Goal: Use online tool/utility: Utilize a website feature to perform a specific function

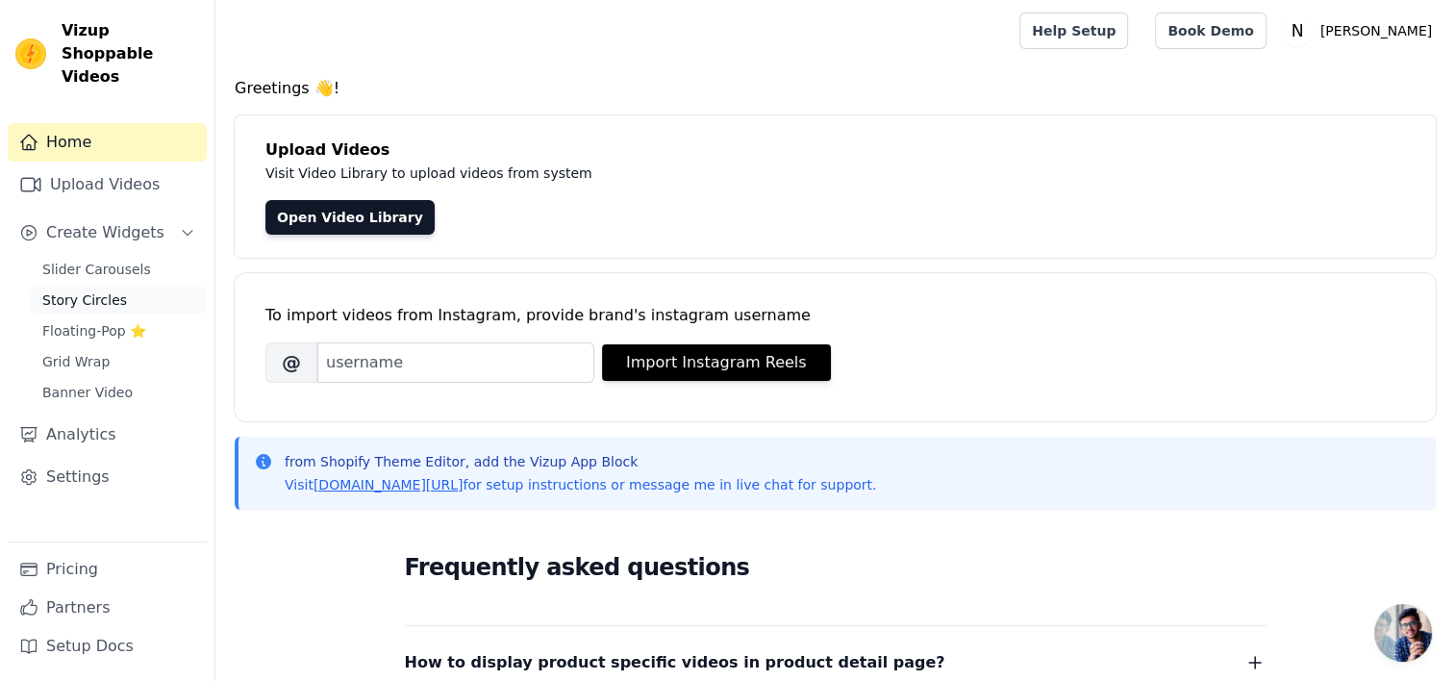
click at [100, 290] on span "Story Circles" at bounding box center [84, 299] width 85 height 19
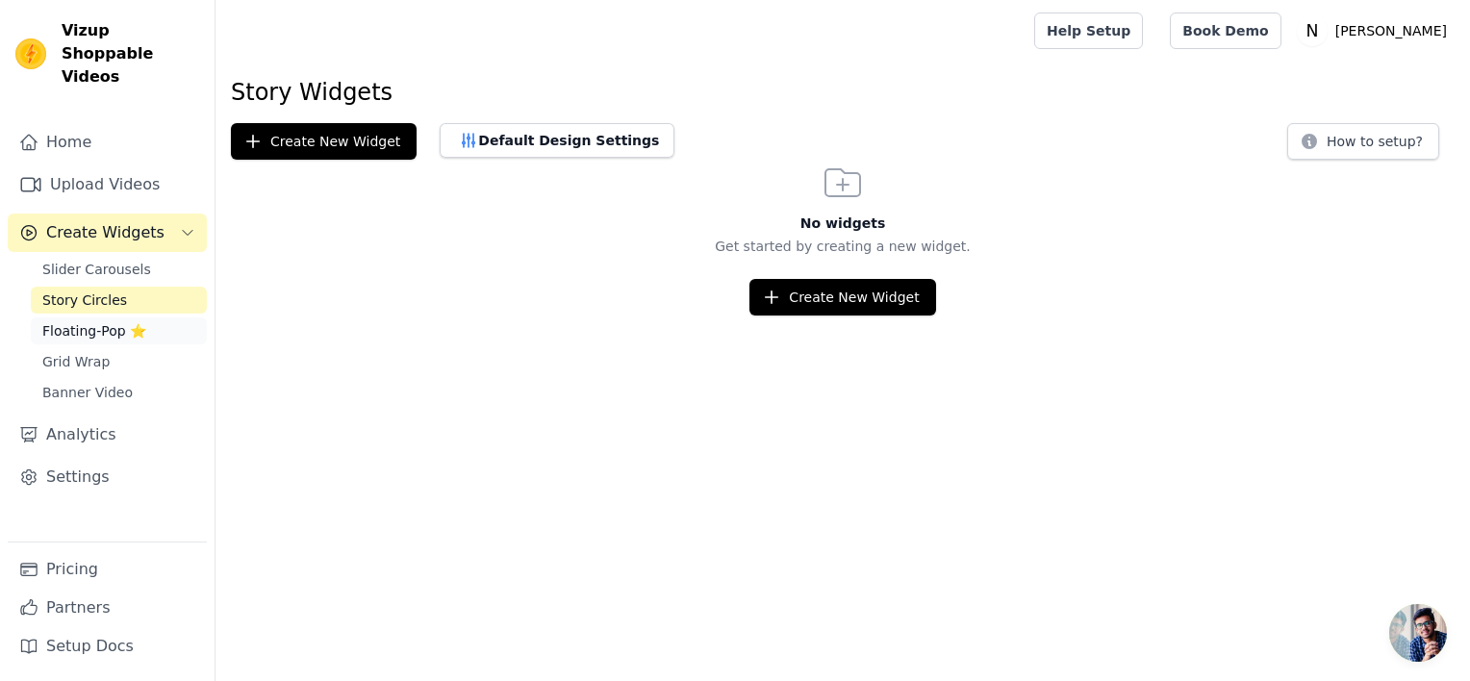
click at [139, 321] on span "Floating-Pop ⭐" at bounding box center [94, 330] width 104 height 19
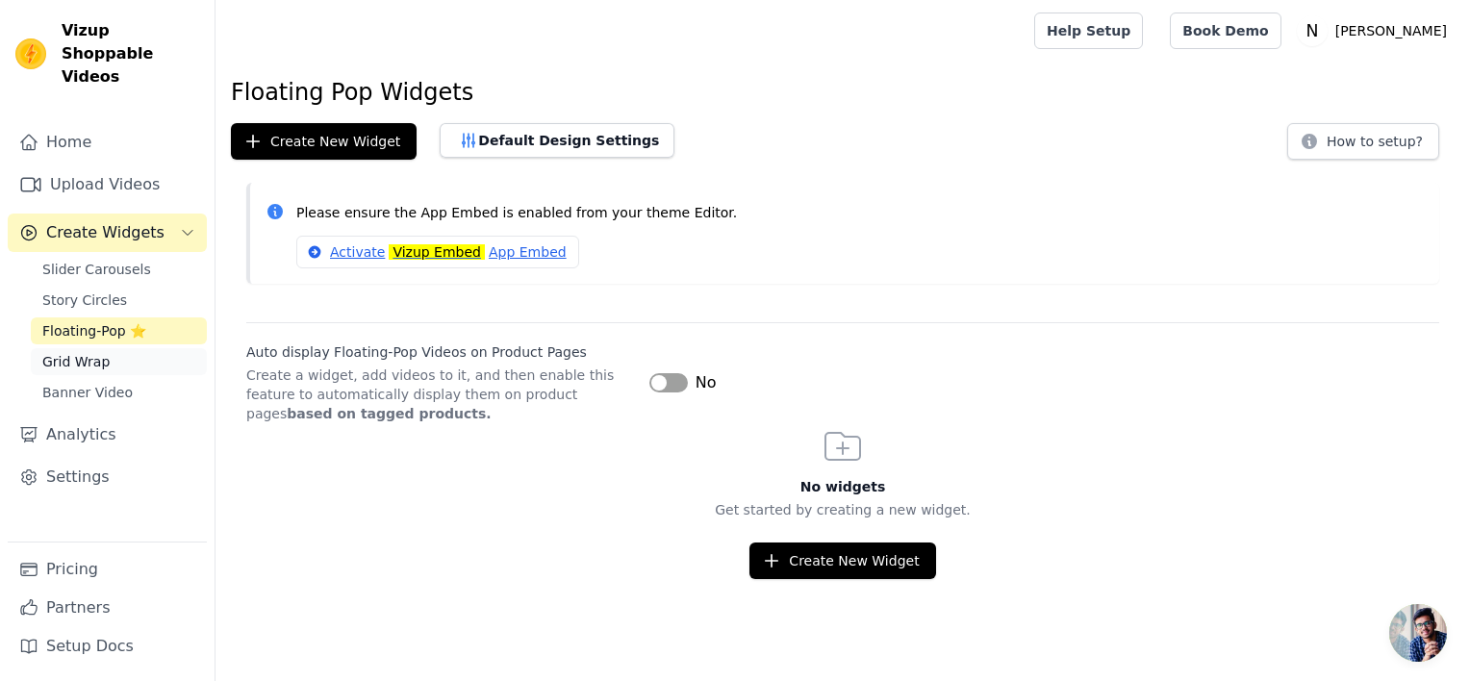
click at [142, 348] on link "Grid Wrap" at bounding box center [119, 361] width 176 height 27
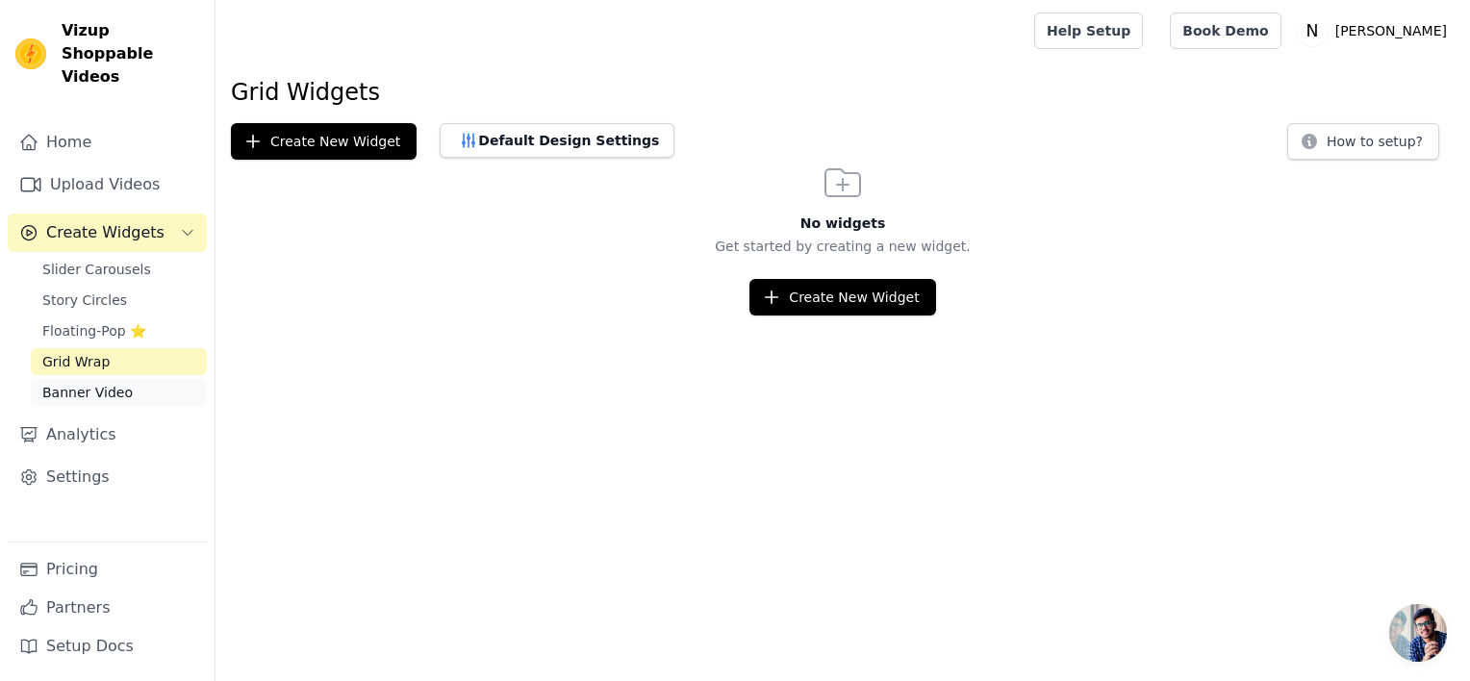
click at [141, 379] on link "Banner Video" at bounding box center [119, 392] width 176 height 27
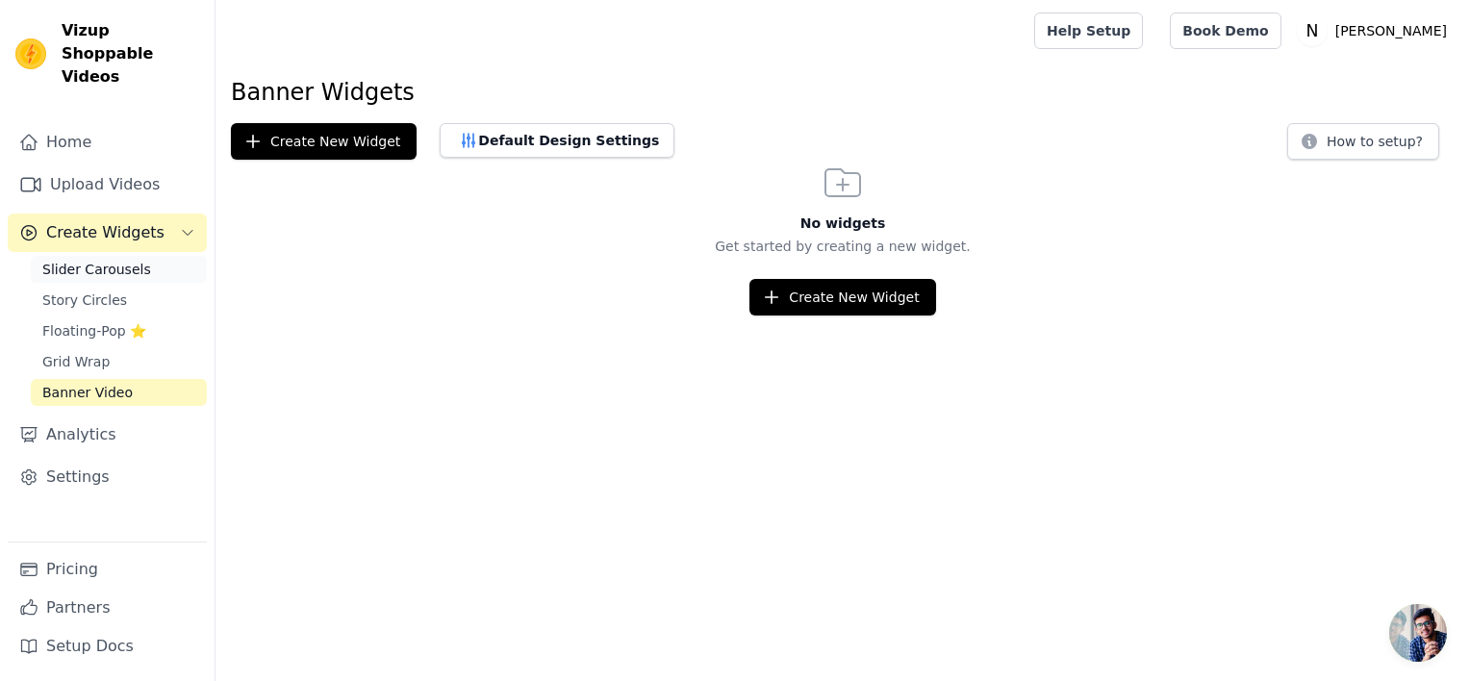
click at [104, 260] on span "Slider Carousels" at bounding box center [96, 269] width 109 height 19
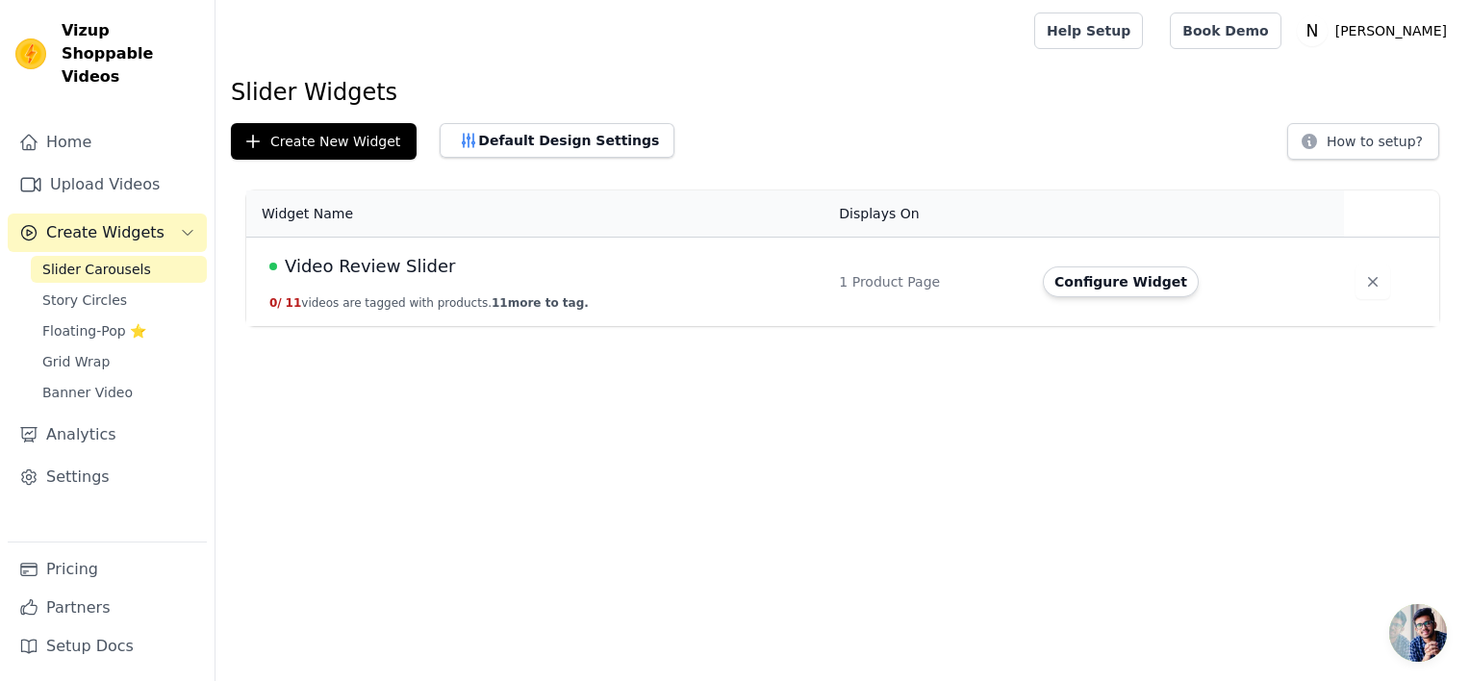
click at [400, 265] on span "Video Review Slider" at bounding box center [370, 266] width 170 height 27
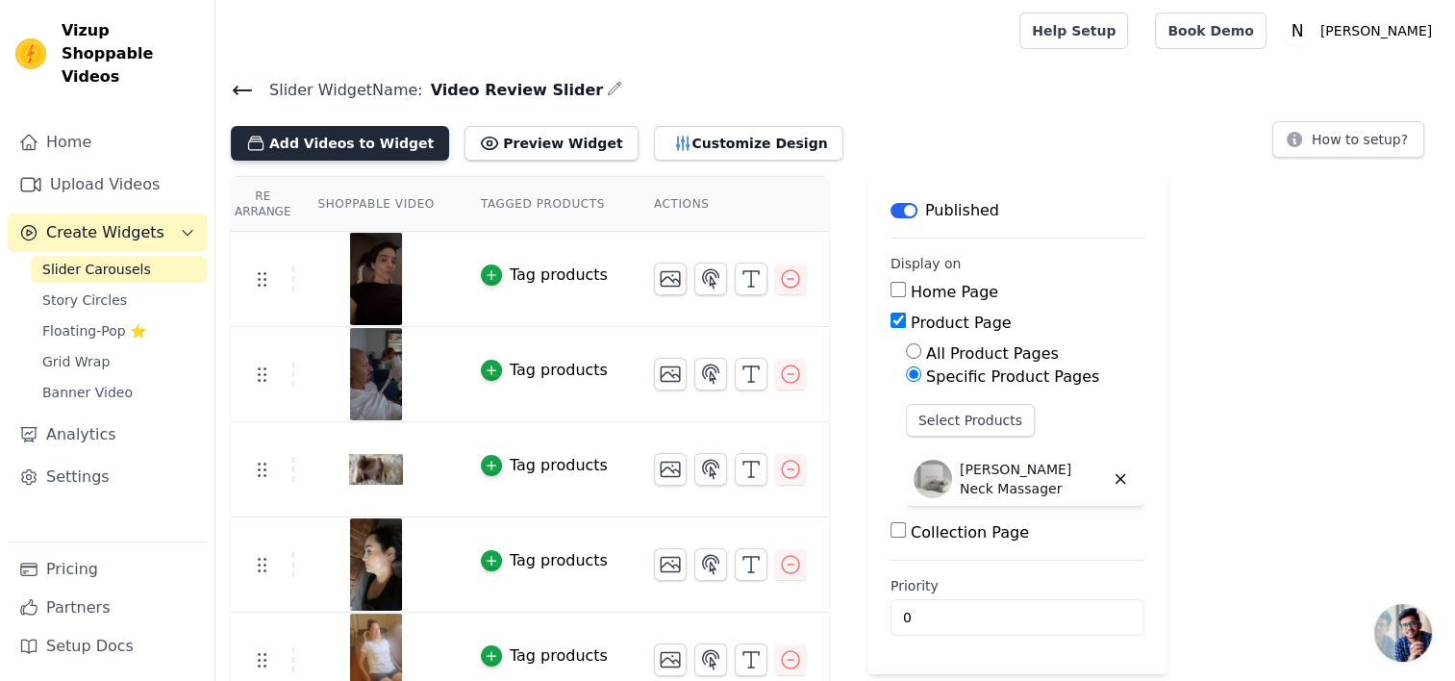
click at [348, 130] on button "Add Videos to Widget" at bounding box center [340, 143] width 218 height 35
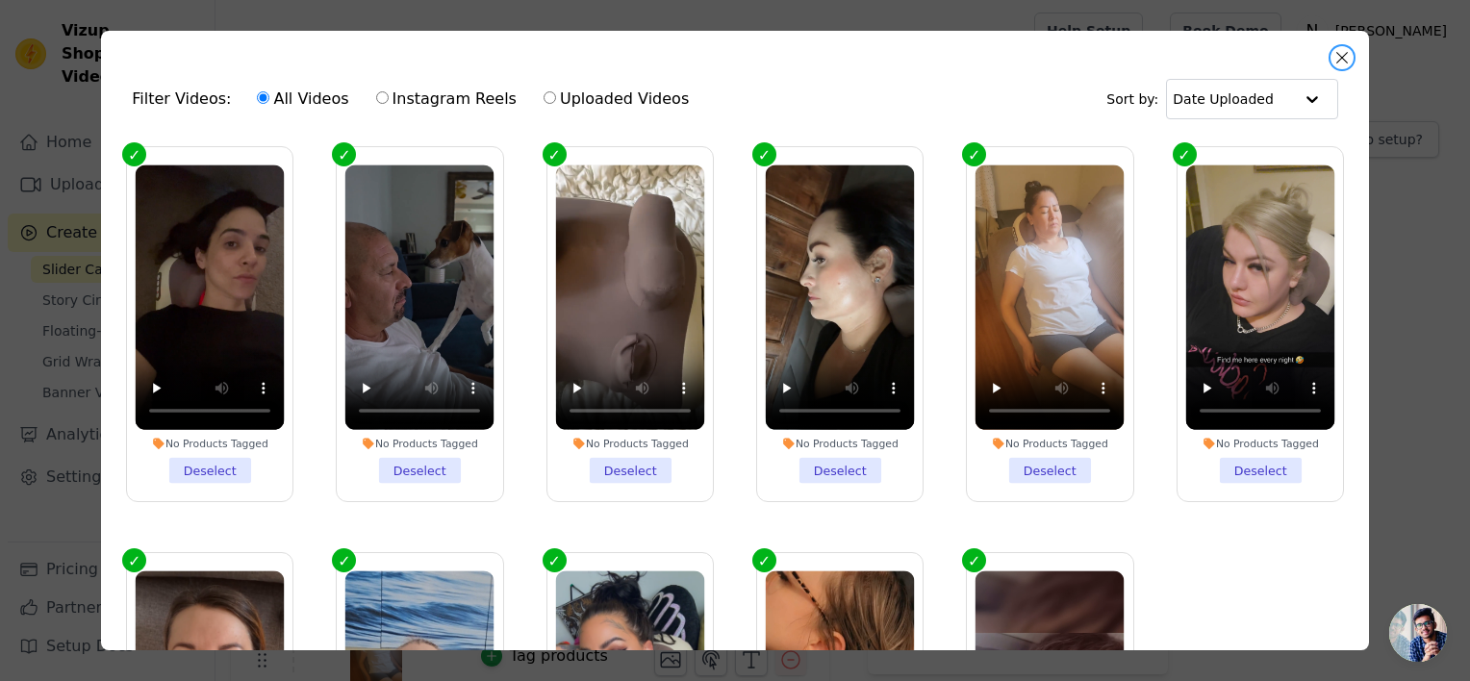
click at [1343, 57] on button "Close modal" at bounding box center [1341, 57] width 23 height 23
